Goal: Navigation & Orientation: Find specific page/section

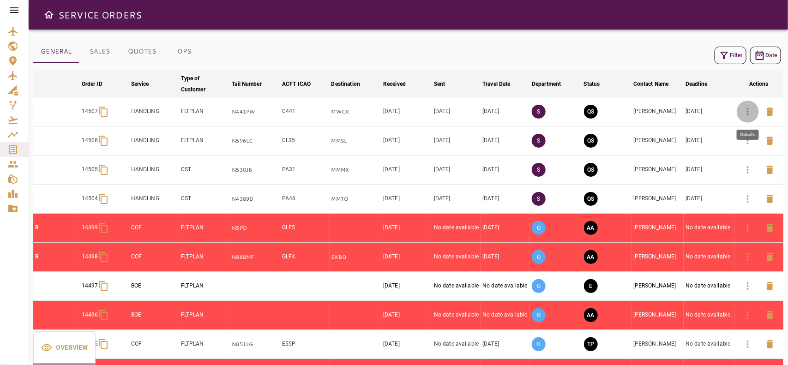
click at [743, 114] on icon "button" at bounding box center [747, 111] width 11 height 11
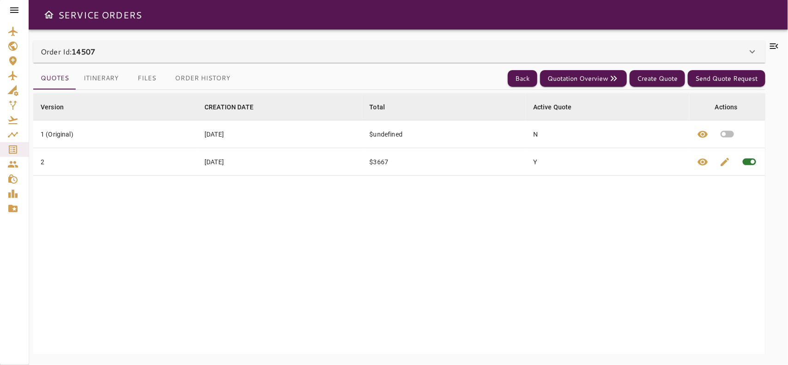
click at [325, 54] on div "Order Id: 14507" at bounding box center [394, 51] width 706 height 11
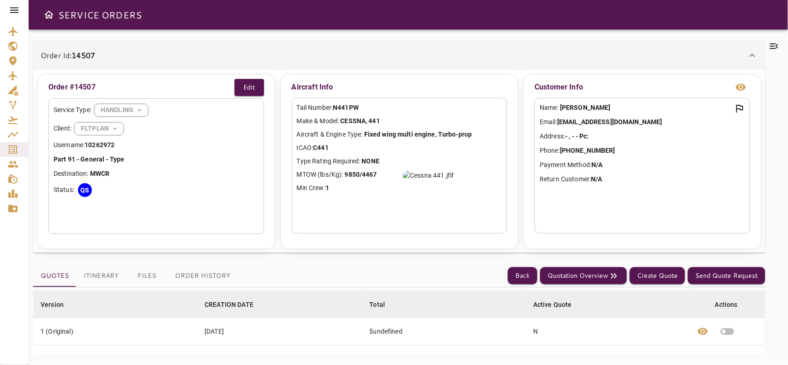
click at [351, 56] on div "Order Id: 14507" at bounding box center [394, 55] width 706 height 11
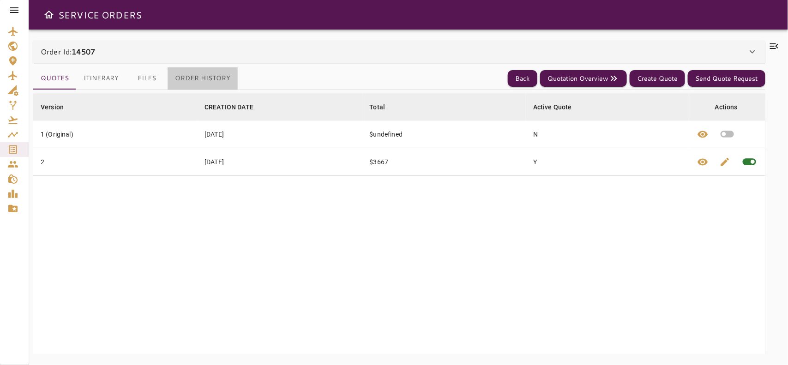
click at [225, 70] on button "Order History" at bounding box center [202, 78] width 70 height 22
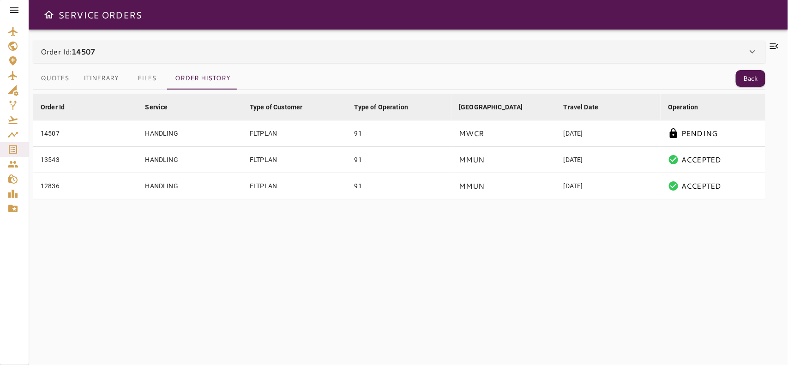
click at [9, 7] on icon at bounding box center [14, 10] width 11 height 11
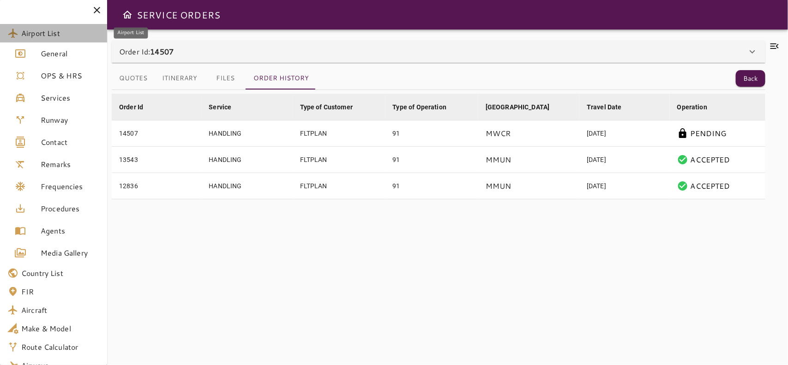
click at [26, 30] on span "Airport List" at bounding box center [60, 33] width 78 height 11
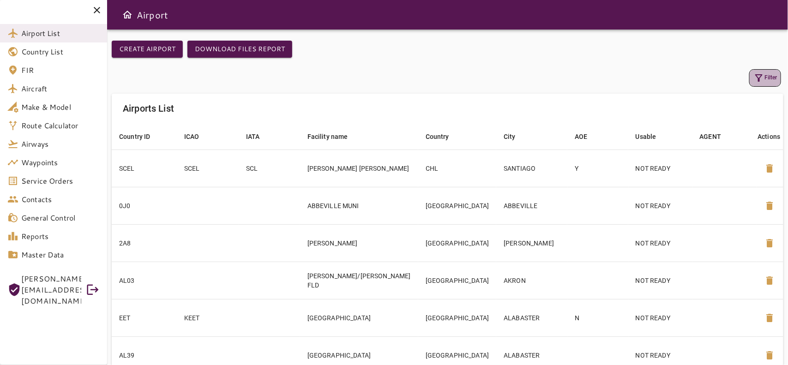
click at [758, 76] on icon "button" at bounding box center [758, 77] width 11 height 11
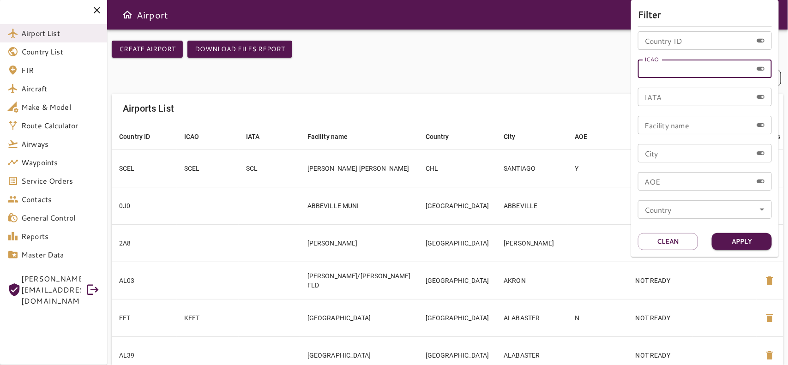
click at [707, 71] on input "ICAO" at bounding box center [695, 69] width 114 height 18
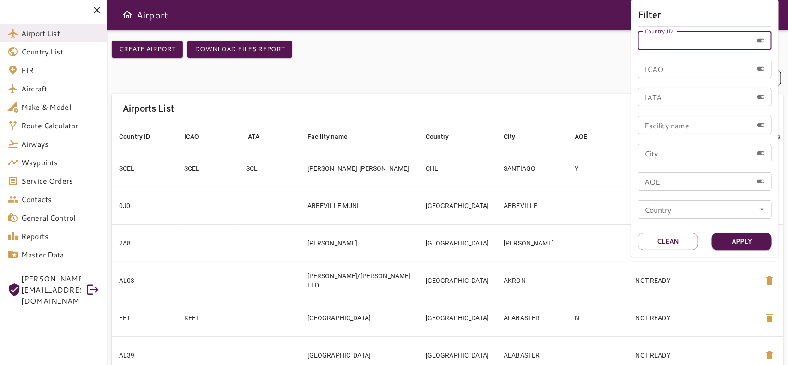
click at [685, 40] on input "Country ID" at bounding box center [695, 40] width 114 height 18
type input "***"
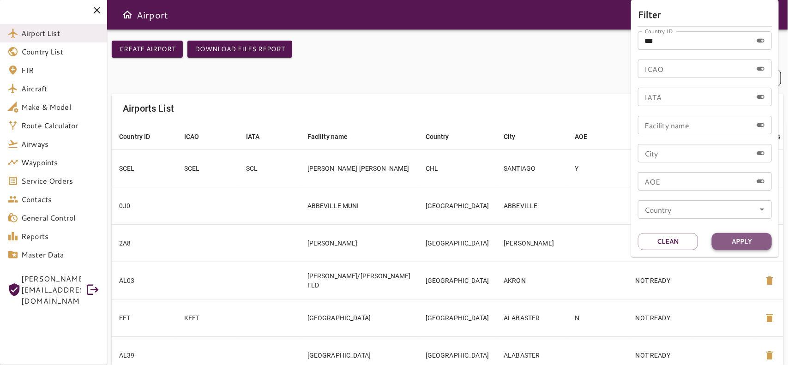
click at [732, 248] on button "Apply" at bounding box center [741, 241] width 60 height 17
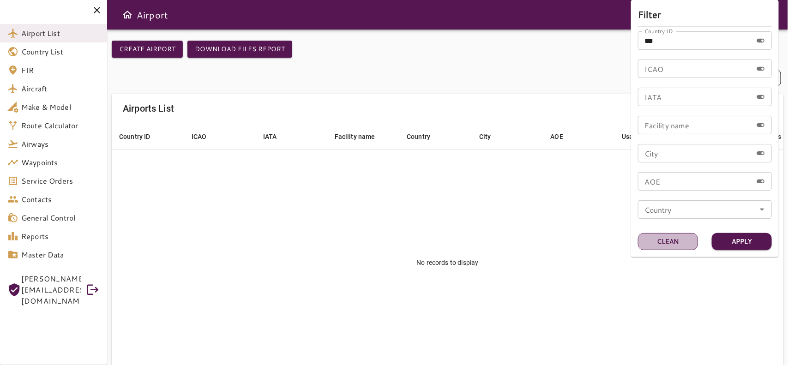
click at [654, 245] on button "Clean" at bounding box center [668, 241] width 60 height 17
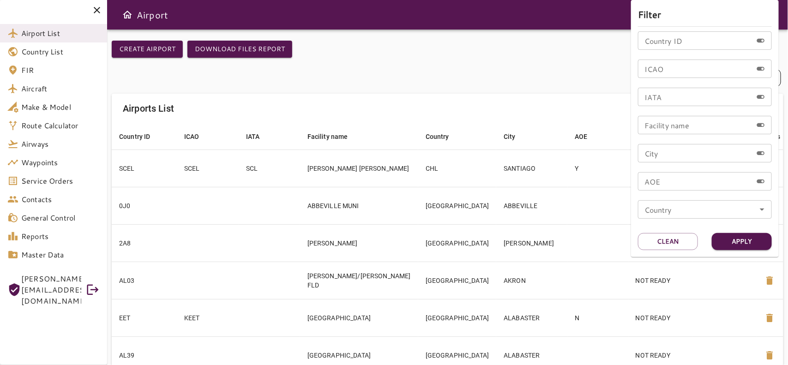
click at [684, 65] on input "ICAO" at bounding box center [695, 69] width 114 height 18
click at [730, 234] on button "Apply" at bounding box center [741, 241] width 60 height 17
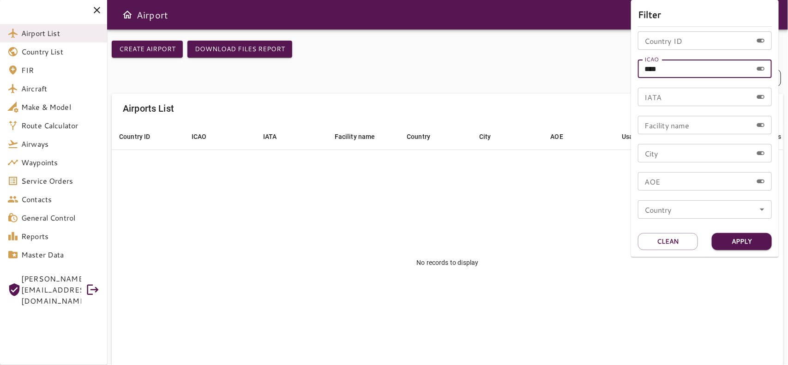
click at [651, 63] on input "****" at bounding box center [695, 69] width 114 height 18
type input "****"
click at [735, 238] on button "Apply" at bounding box center [741, 241] width 60 height 17
